Goal: Transaction & Acquisition: Download file/media

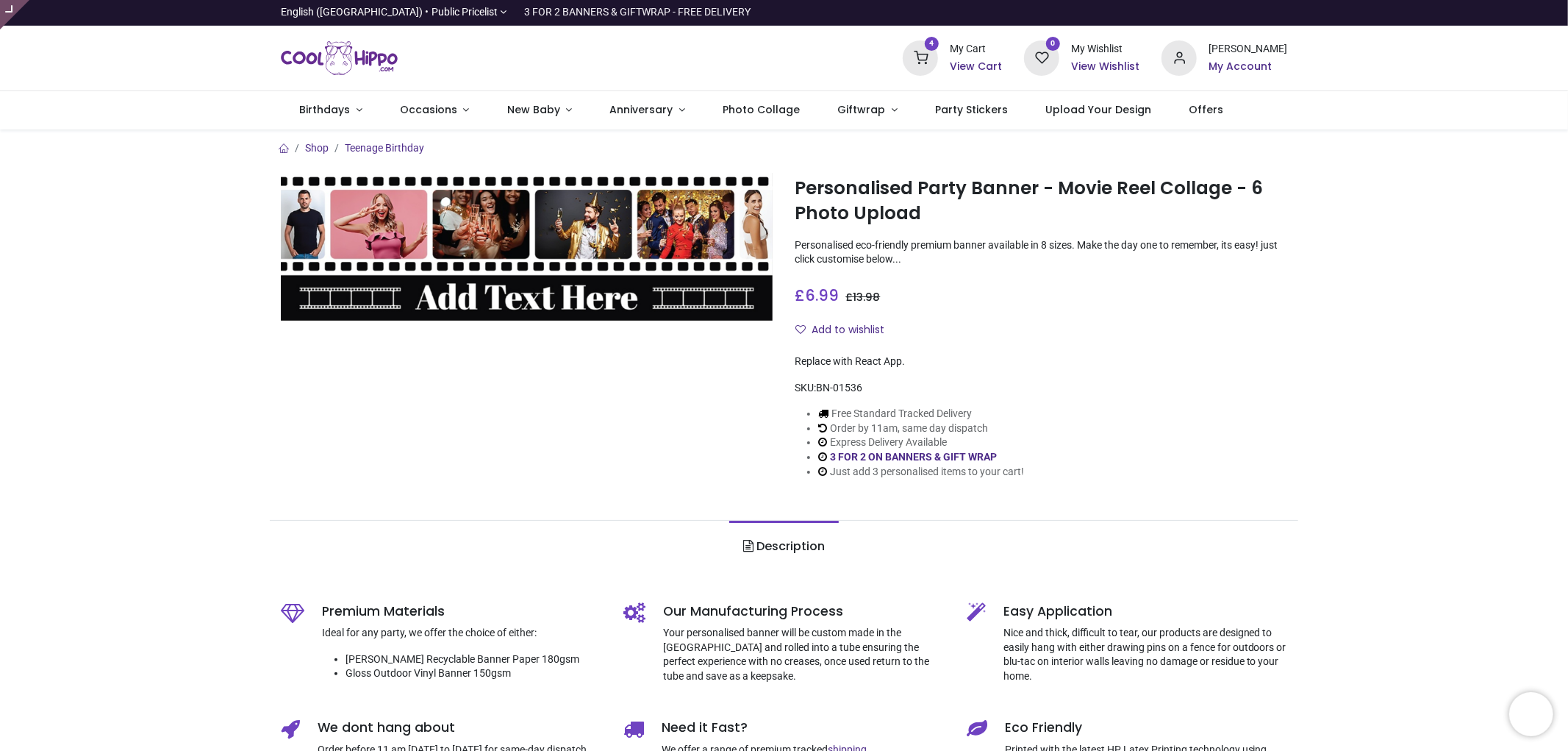
type input "**********"
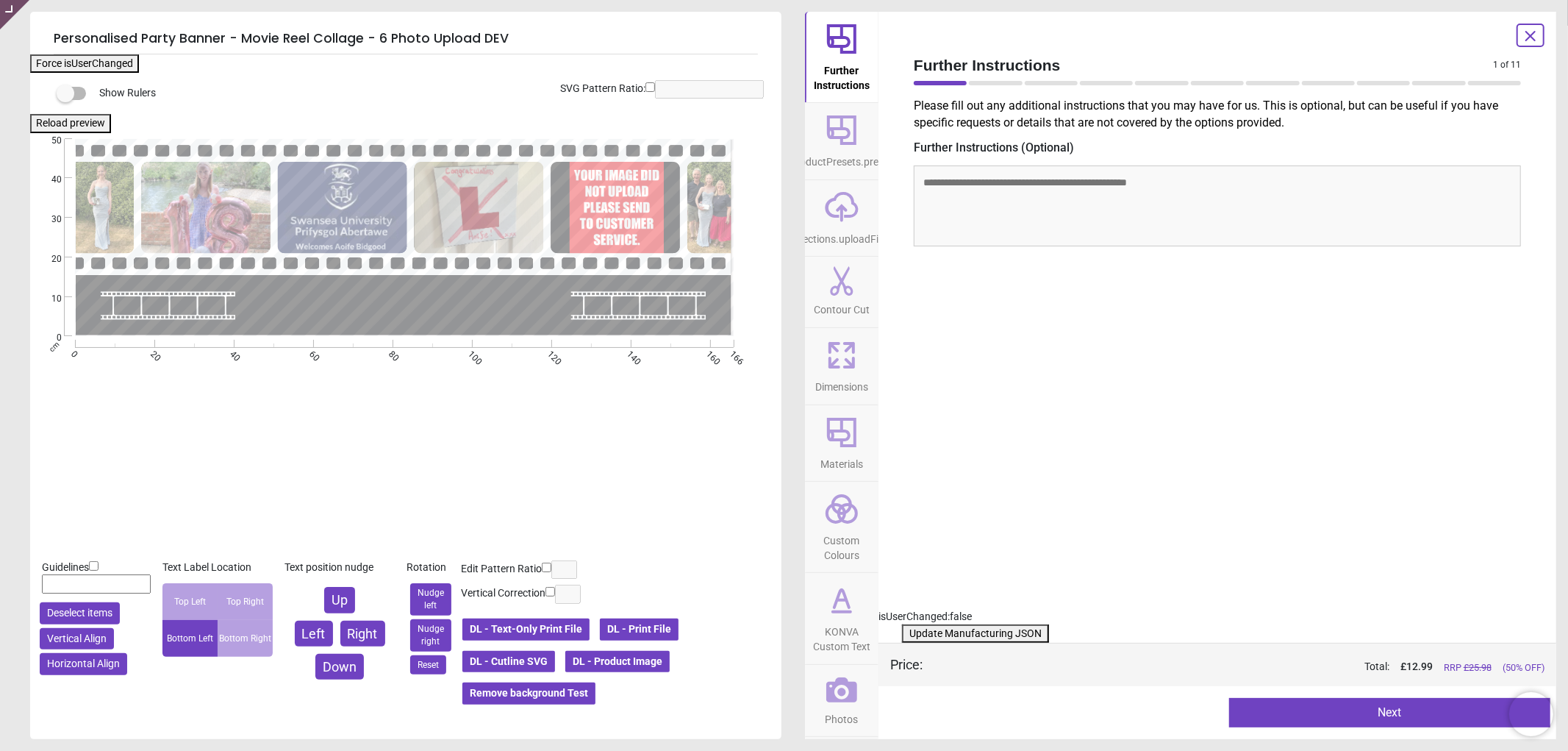
click at [626, 657] on button "DL - Product Image" at bounding box center [618, 662] width 107 height 25
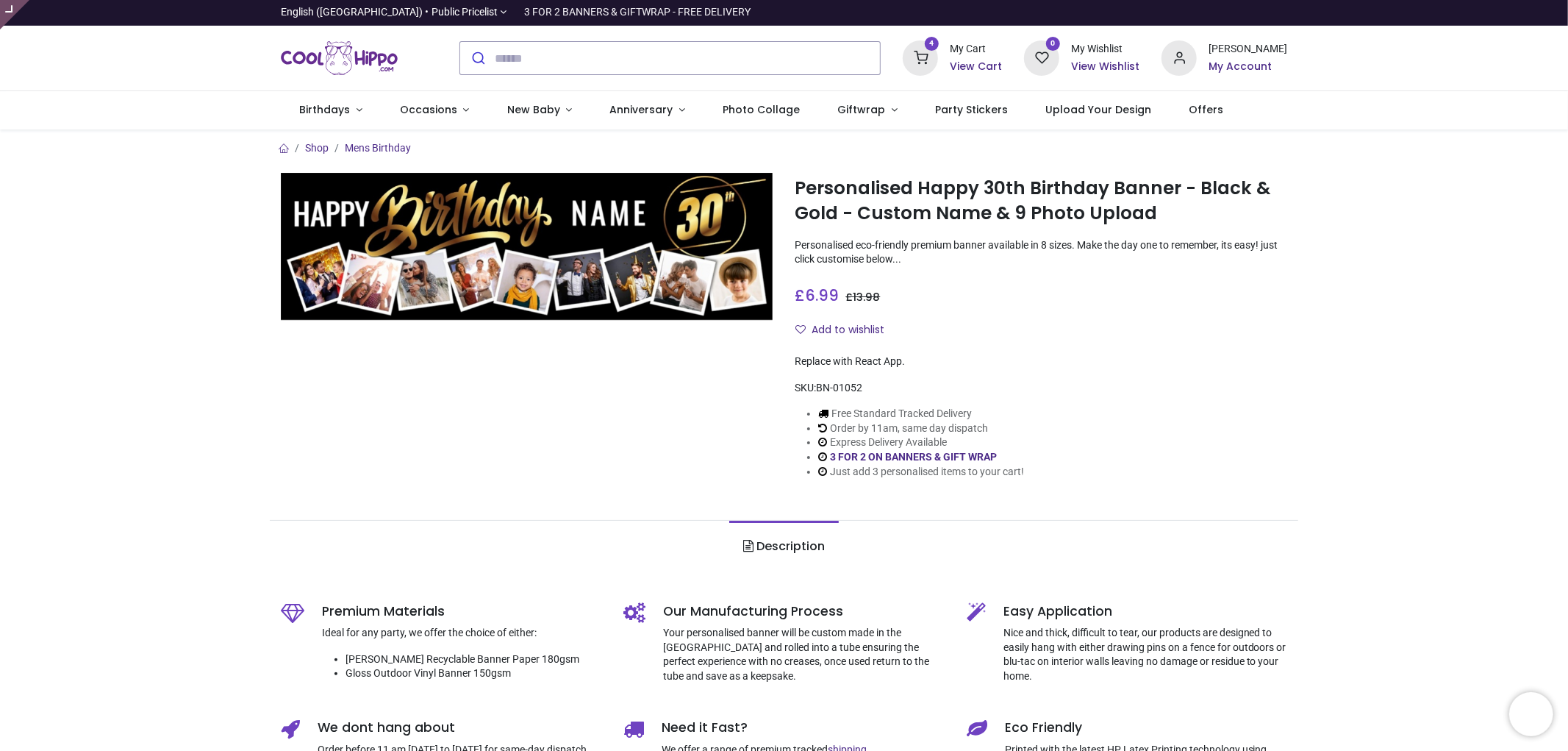
type input "**********"
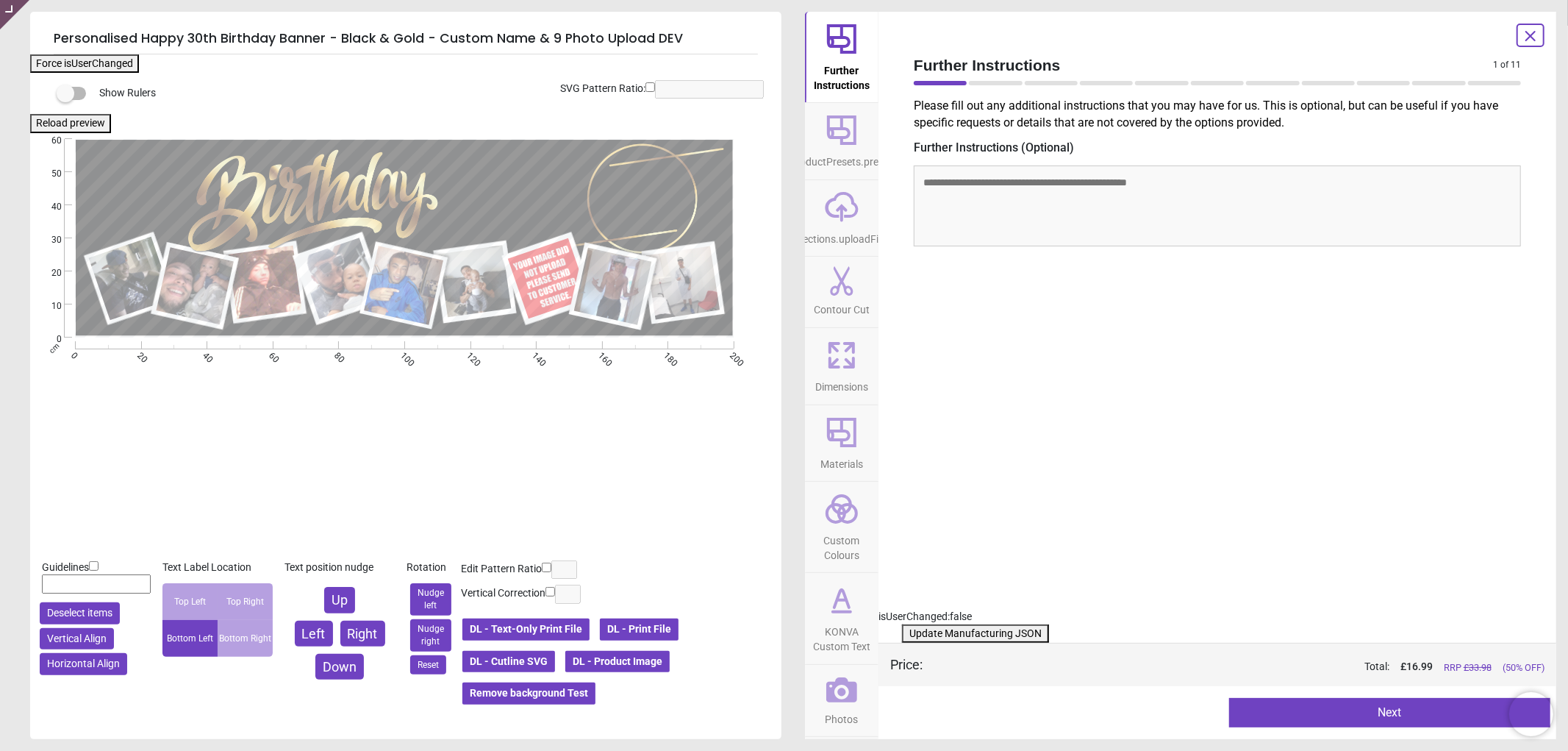
click at [626, 659] on button "DL - Product Image" at bounding box center [618, 662] width 107 height 25
